Goal: Task Accomplishment & Management: Use online tool/utility

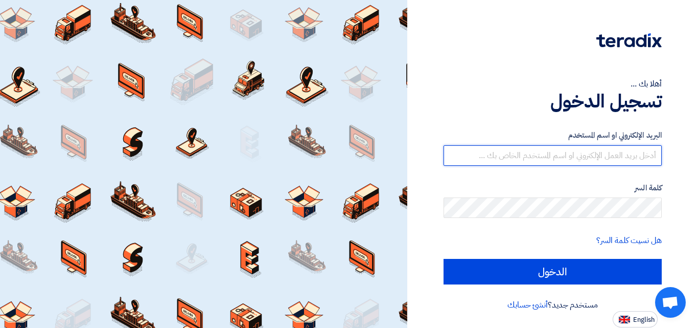
click at [621, 160] on input "text" at bounding box center [553, 155] width 218 height 20
type input "[PERSON_NAME][EMAIL_ADDRESS][DOMAIN_NAME]"
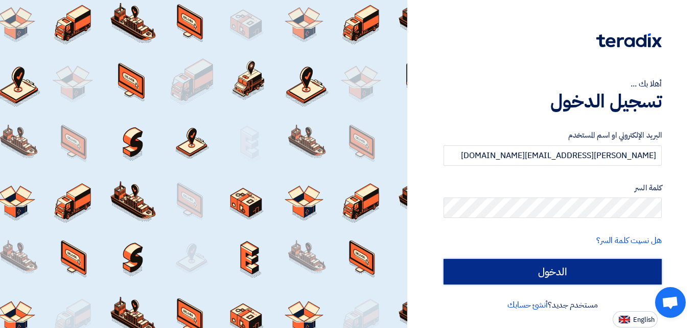
click at [589, 275] on input "الدخول" at bounding box center [553, 272] width 218 height 26
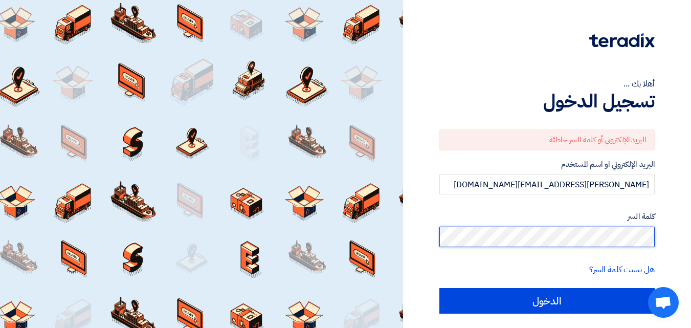
click at [659, 227] on div "أهلا بك ... تسجيل الدخول البريد الإلكتروني أو كلمة السر خاطئة البريد الإلكتروني…" at bounding box center [547, 178] width 273 height 356
click at [439, 288] on input "الدخول" at bounding box center [546, 301] width 215 height 26
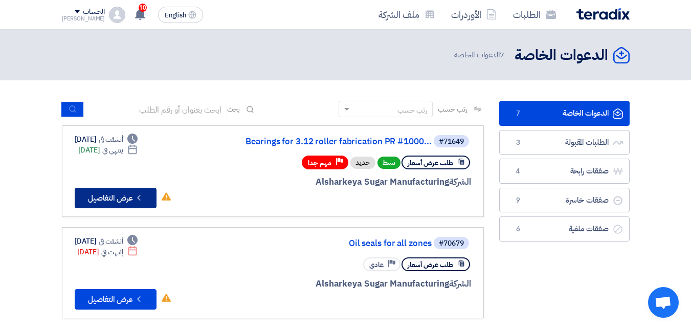
click at [139, 197] on use at bounding box center [138, 198] width 3 height 6
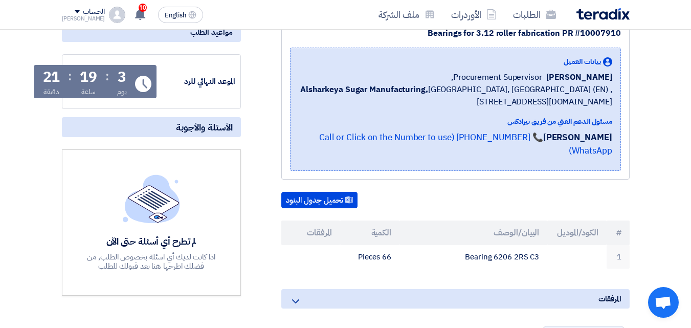
scroll to position [153, 0]
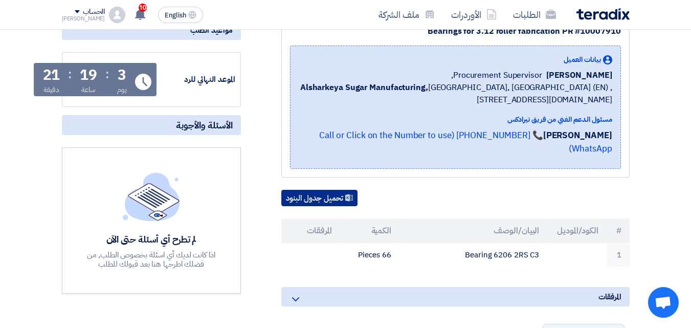
click at [327, 190] on button "تحميل جدول البنود" at bounding box center [319, 198] width 76 height 16
